Goal: Navigation & Orientation: Find specific page/section

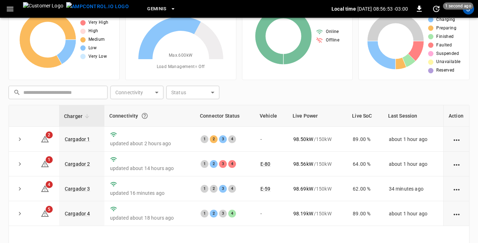
scroll to position [71, 0]
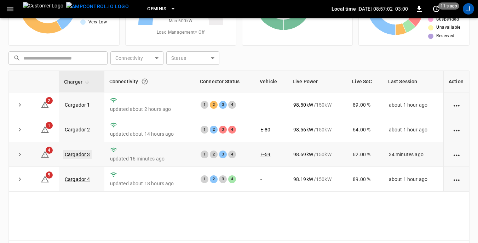
click at [82, 155] on link "Cargador 3" at bounding box center [77, 154] width 28 height 8
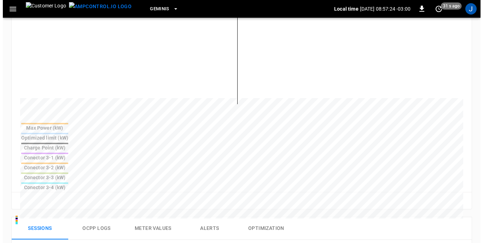
scroll to position [106, 0]
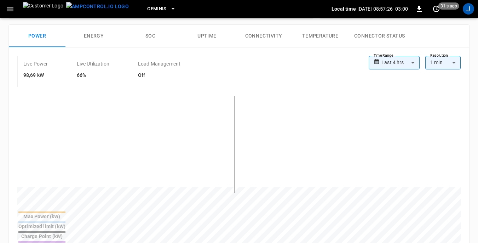
click at [11, 9] on icon "button" at bounding box center [10, 9] width 7 height 5
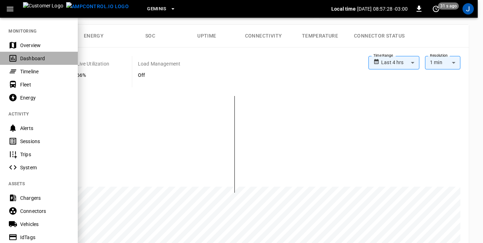
click at [24, 59] on div "Dashboard" at bounding box center [44, 58] width 49 height 7
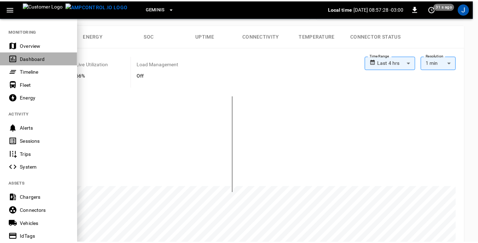
scroll to position [95, 0]
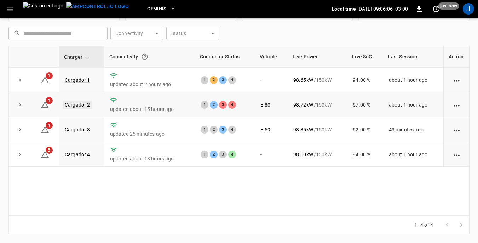
click at [79, 104] on link "Cargador 2" at bounding box center [77, 104] width 28 height 8
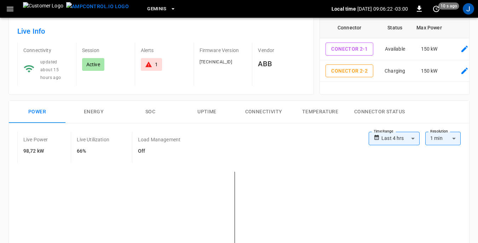
scroll to position [35, 0]
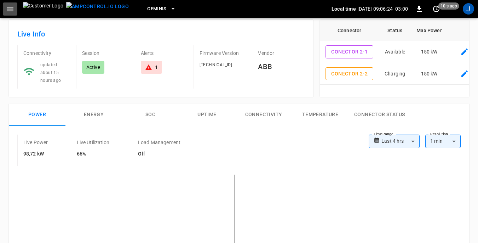
click at [11, 9] on icon "button" at bounding box center [10, 9] width 7 height 5
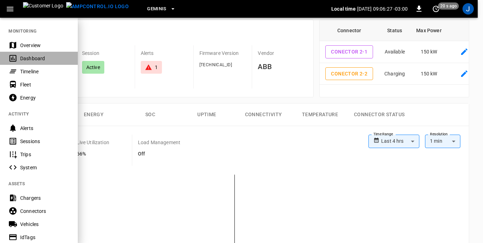
click at [31, 56] on div "Dashboard" at bounding box center [44, 58] width 49 height 7
